Goal: Register for event/course

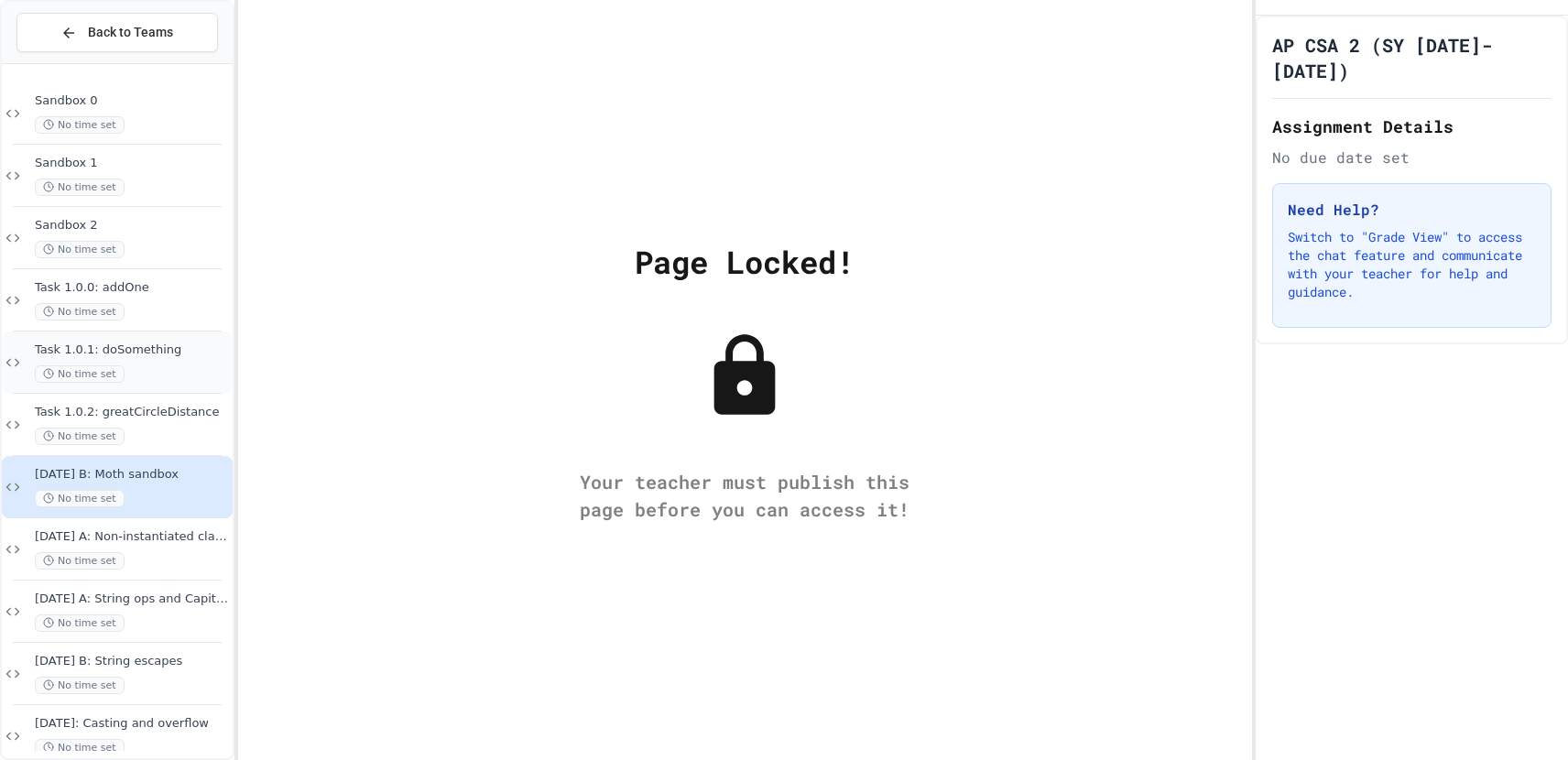
click at [158, 343] on span "Task 1.0.1: doSomething" at bounding box center [132, 350] width 194 height 16
drag, startPoint x: 885, startPoint y: 326, endPoint x: 905, endPoint y: 315, distance: 22.8
click at [158, 35] on span "Back to Teams" at bounding box center [130, 32] width 85 height 19
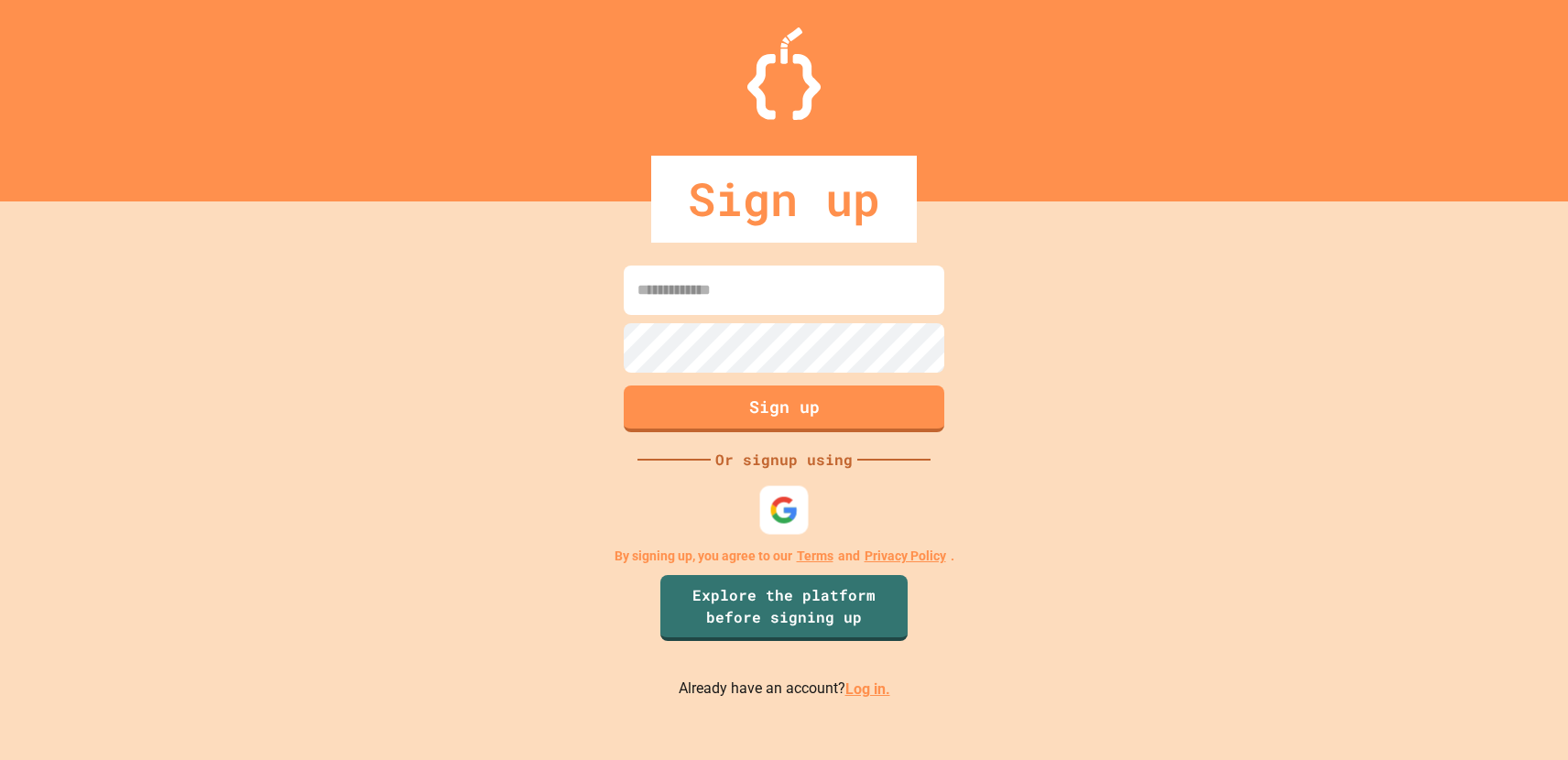
click at [791, 489] on div at bounding box center [784, 510] width 49 height 49
